Goal: Navigation & Orientation: Find specific page/section

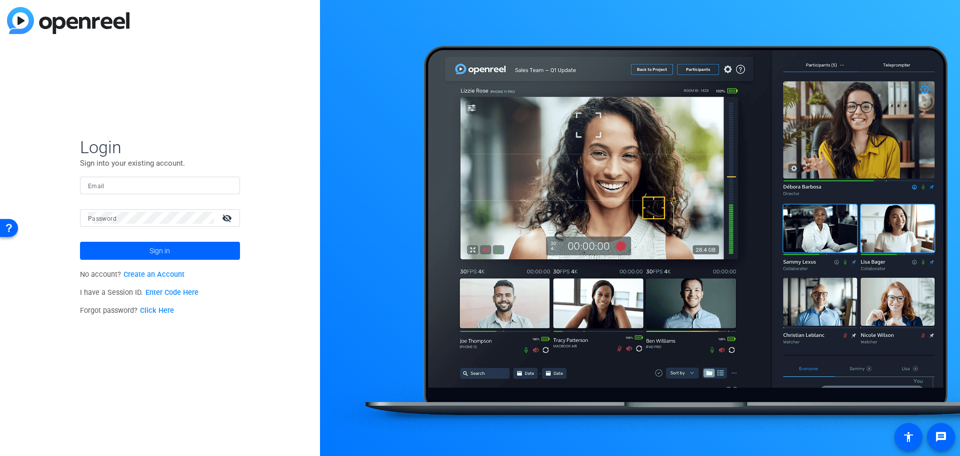
type input "[PERSON_NAME][EMAIL_ADDRESS][PERSON_NAME][PERSON_NAME][DOMAIN_NAME]"
click at [186, 248] on span at bounding box center [160, 251] width 160 height 24
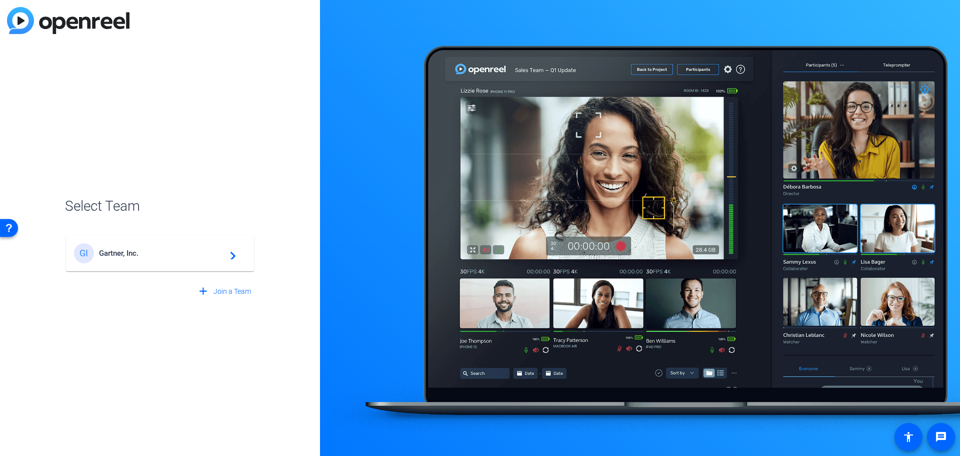
click at [188, 250] on span "Gartner, Inc." at bounding box center [161, 253] width 125 height 9
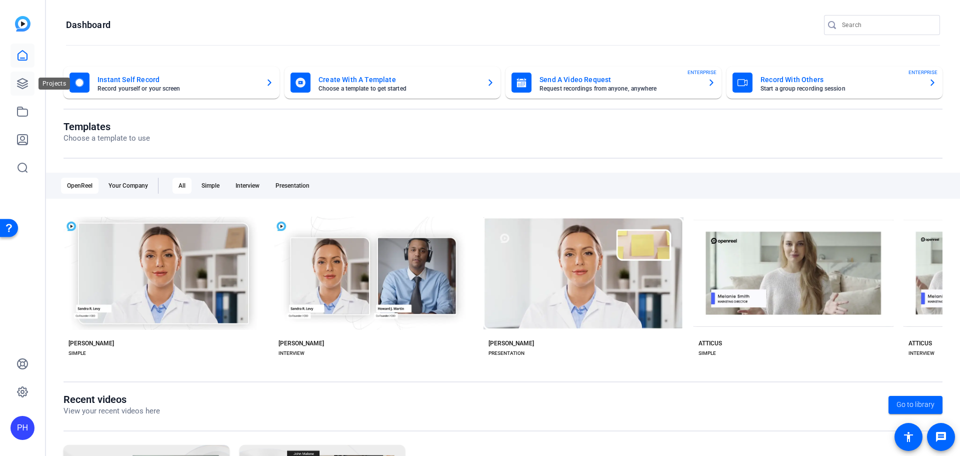
click at [18, 81] on icon at bounding box center [23, 84] width 10 height 10
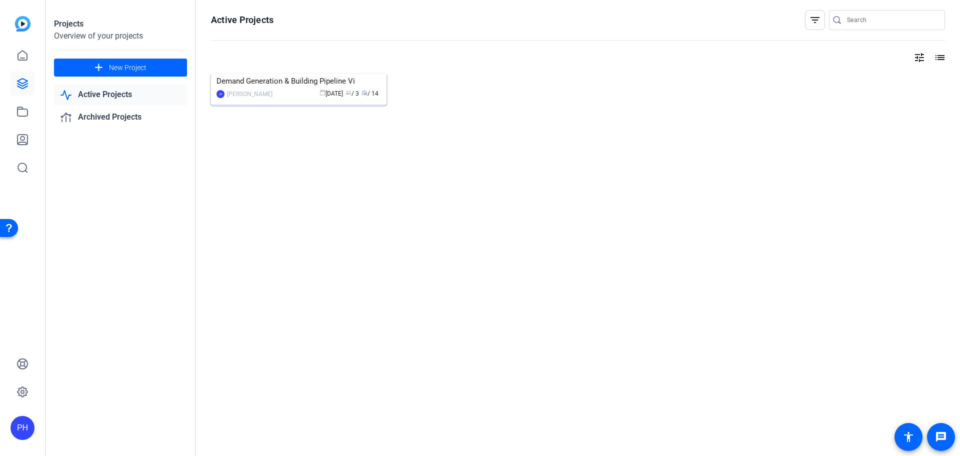
click at [261, 89] on div "Demand Generation & Building Pipeline Vi" at bounding box center [299, 81] width 165 height 15
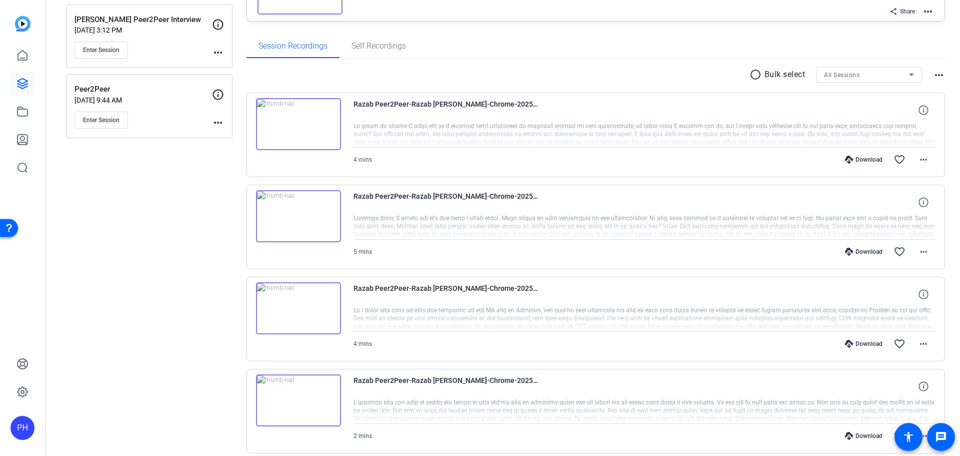
scroll to position [200, 0]
